Goal: Task Accomplishment & Management: Manage account settings

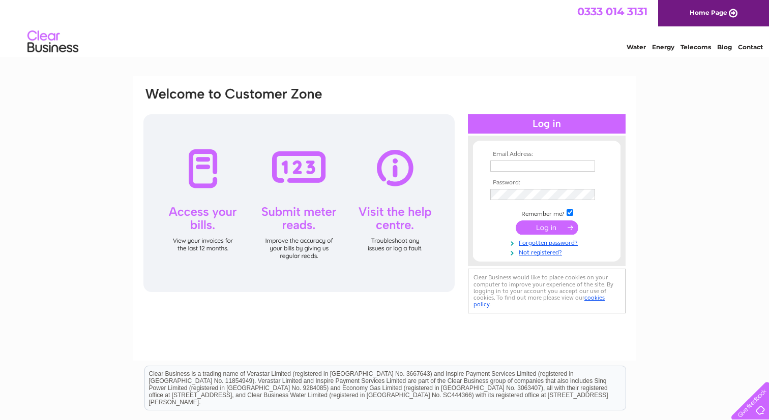
type input "lewisdohren@gmail.com"
click at [543, 225] on input "submit" at bounding box center [546, 228] width 63 height 14
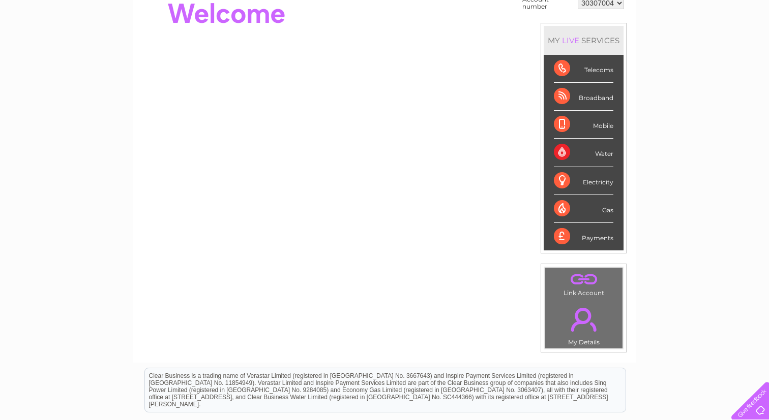
scroll to position [60, 0]
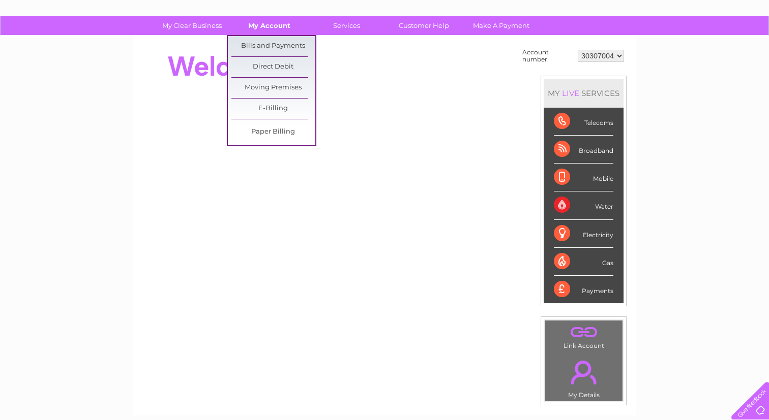
click at [254, 24] on link "My Account" at bounding box center [269, 25] width 84 height 19
click at [258, 44] on link "Bills and Payments" at bounding box center [273, 46] width 84 height 20
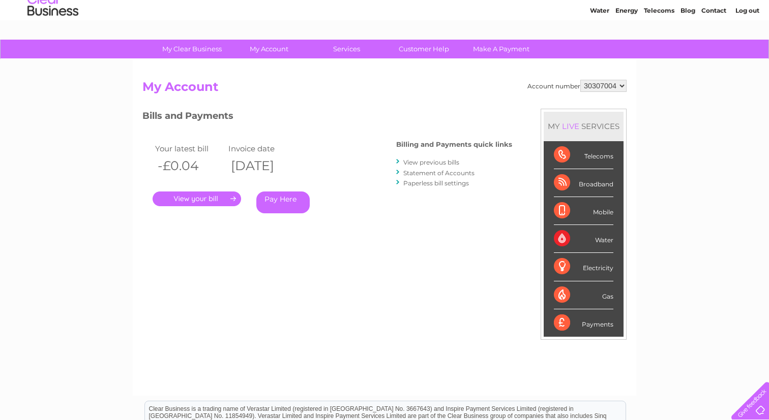
scroll to position [29, 0]
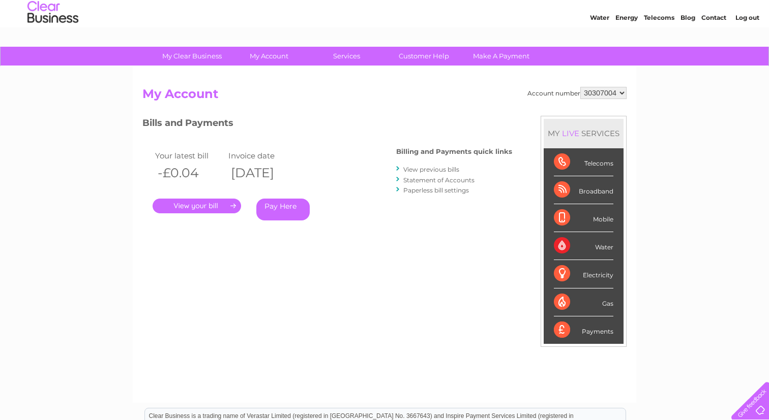
click at [428, 170] on link "View previous bills" at bounding box center [431, 170] width 56 height 8
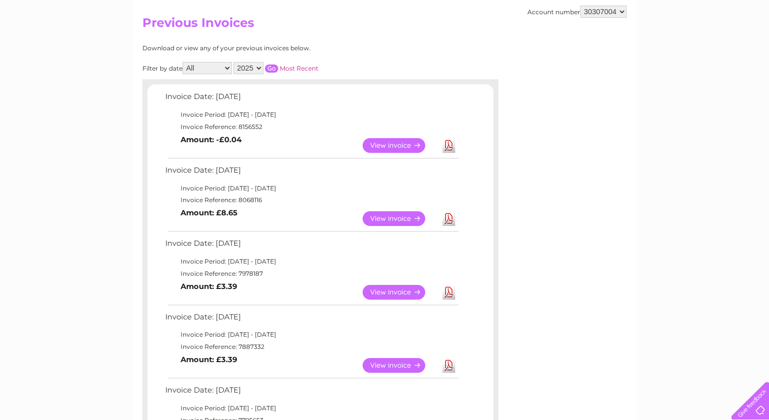
scroll to position [63, 0]
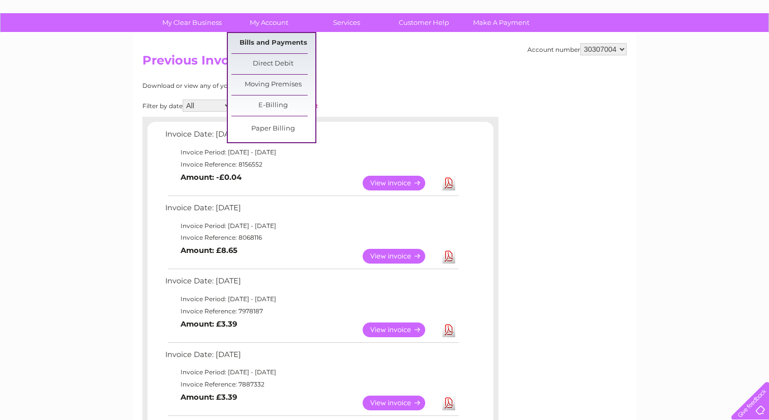
click at [264, 41] on link "Bills and Payments" at bounding box center [273, 43] width 84 height 20
